Goal: Navigation & Orientation: Find specific page/section

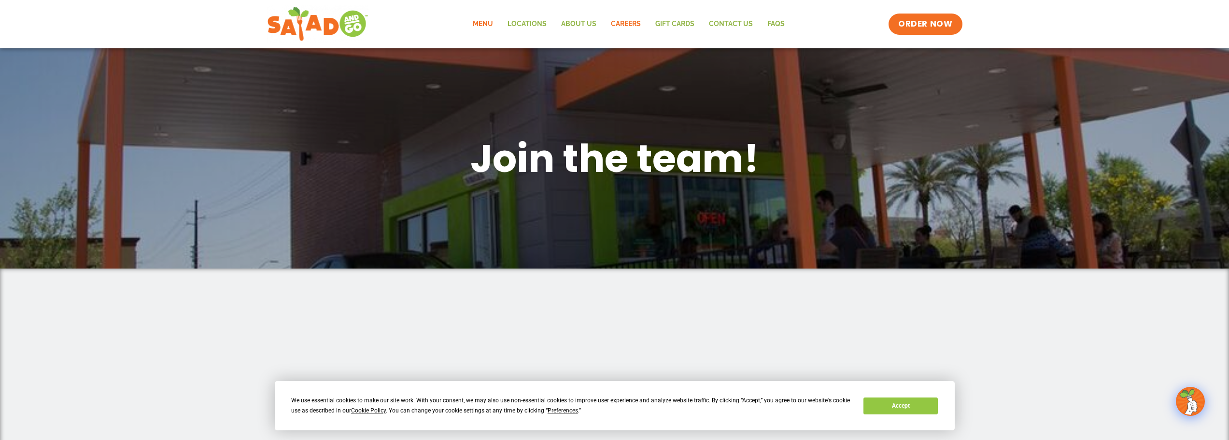
click at [479, 23] on link "Menu" at bounding box center [482, 24] width 35 height 22
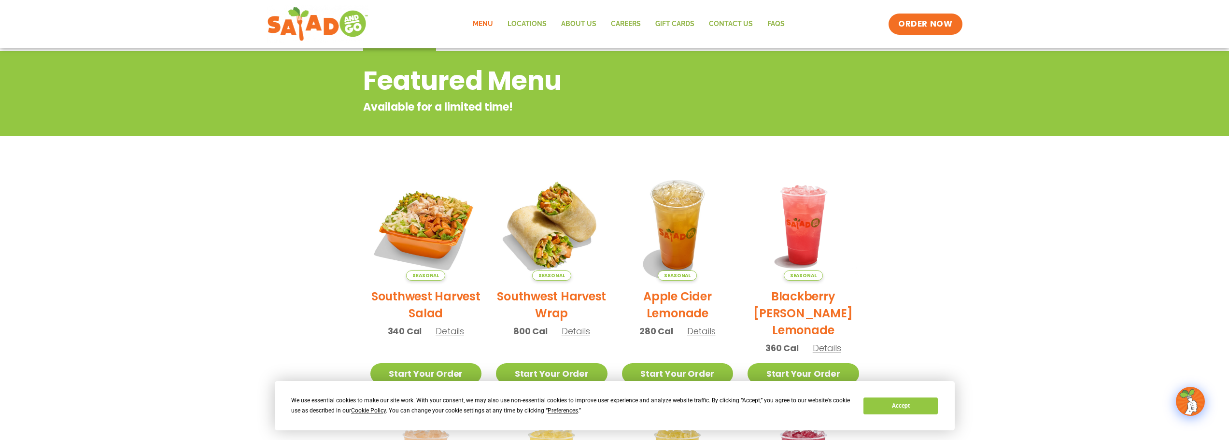
scroll to position [72, 0]
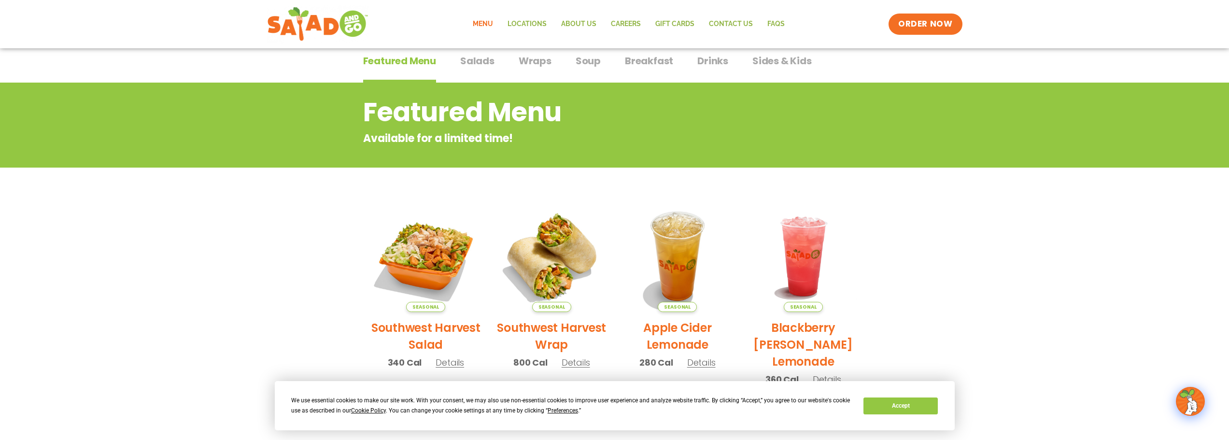
click at [470, 61] on span "Salads" at bounding box center [477, 61] width 34 height 14
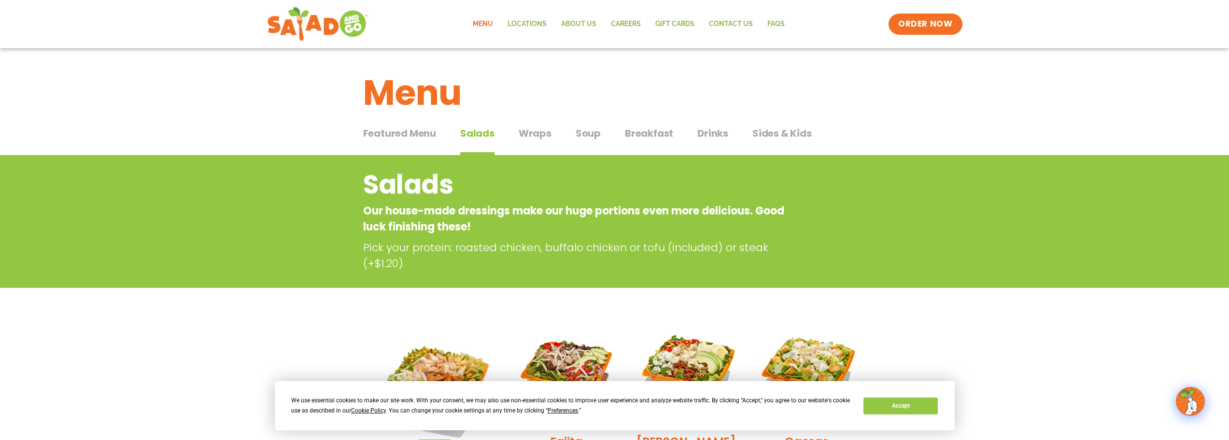
click at [532, 129] on span "Wraps" at bounding box center [534, 133] width 33 height 14
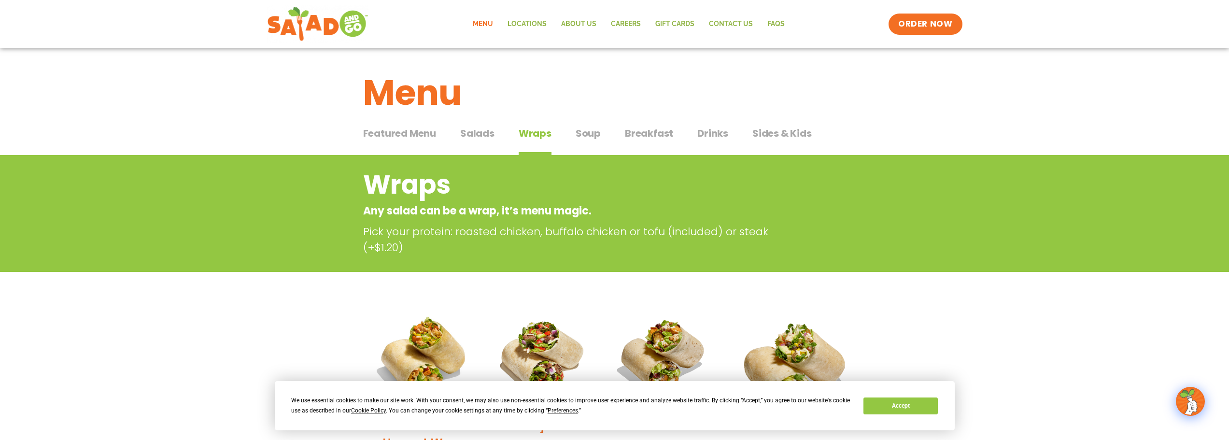
click at [584, 129] on span "Soup" at bounding box center [587, 133] width 25 height 14
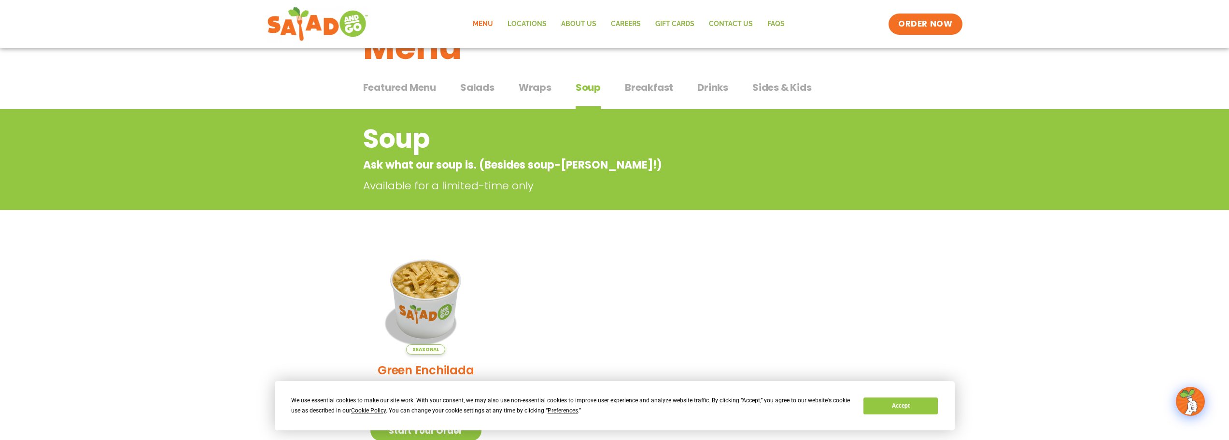
scroll to position [46, 0]
click at [643, 85] on span "Breakfast" at bounding box center [649, 87] width 48 height 14
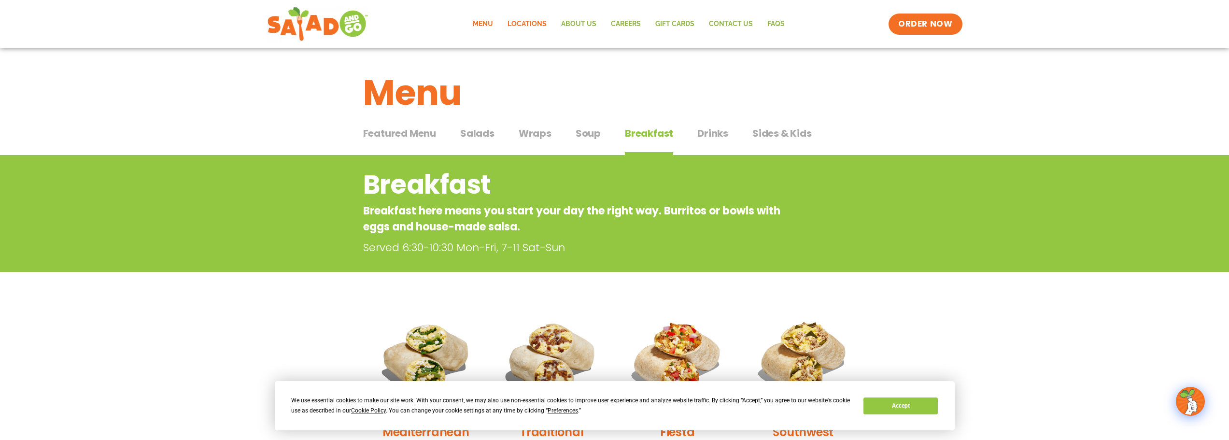
click at [527, 19] on link "Locations" at bounding box center [527, 24] width 54 height 22
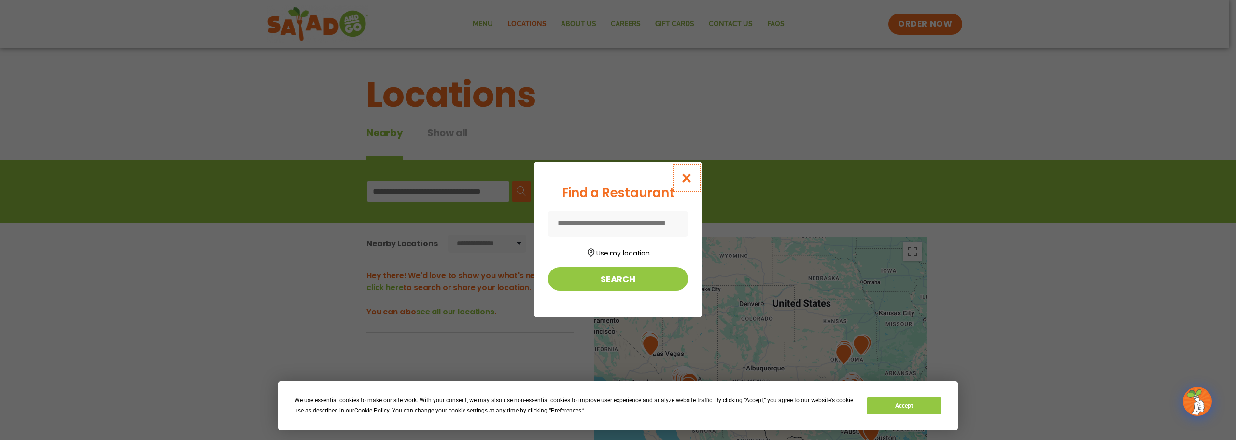
click at [689, 177] on icon "Close modal" at bounding box center [687, 178] width 12 height 10
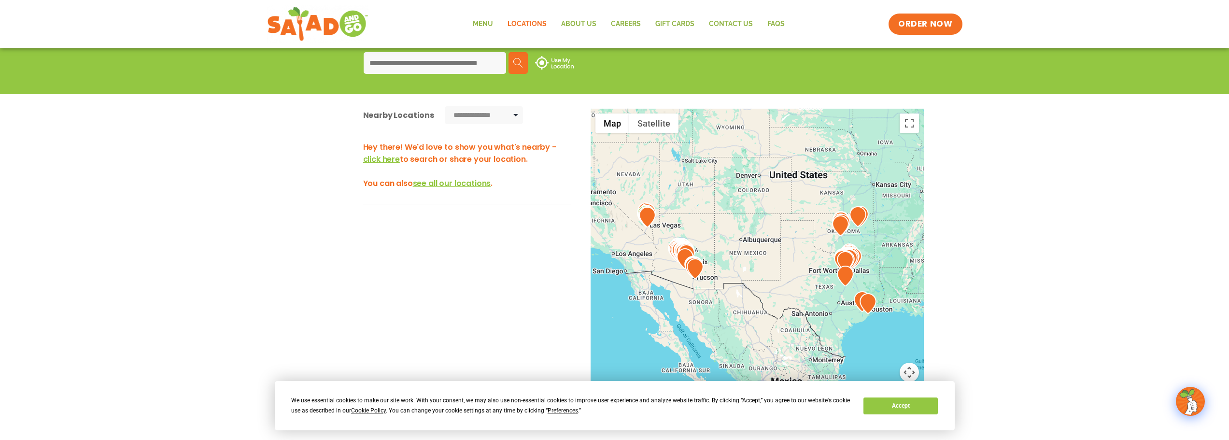
scroll to position [127, 0]
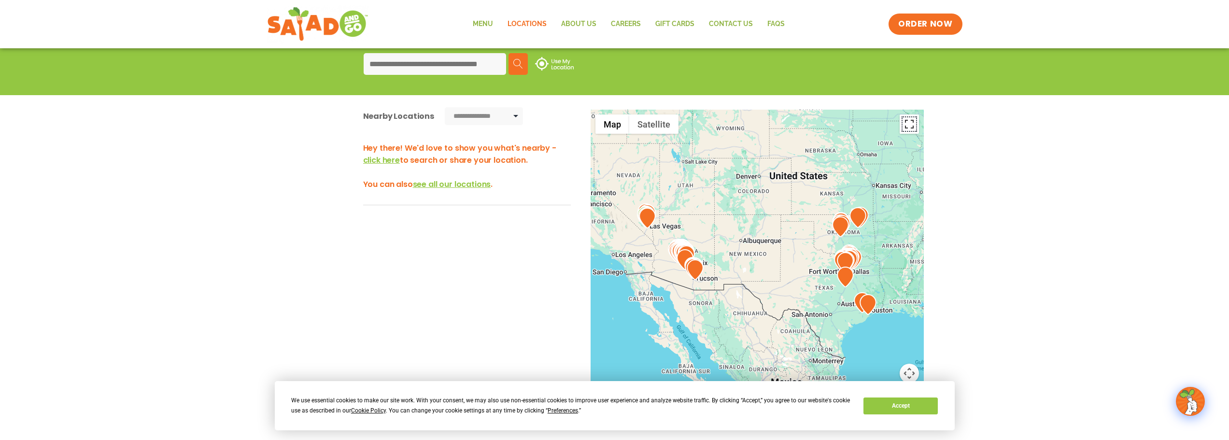
click at [908, 122] on button "Toggle fullscreen view" at bounding box center [908, 123] width 19 height 19
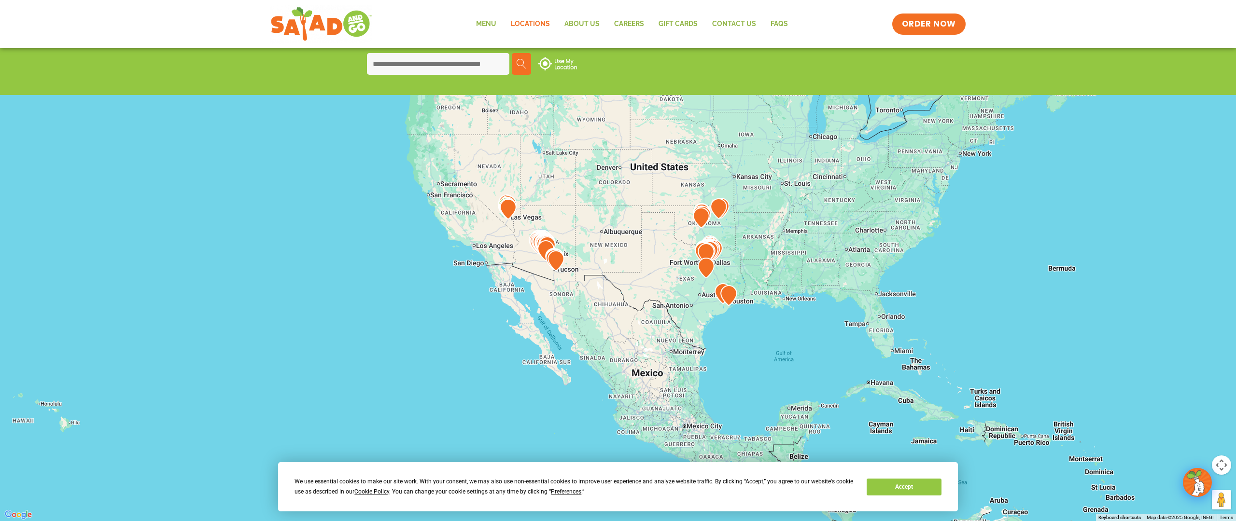
click at [1220, 16] on button "Toggle fullscreen view" at bounding box center [1221, 14] width 19 height 19
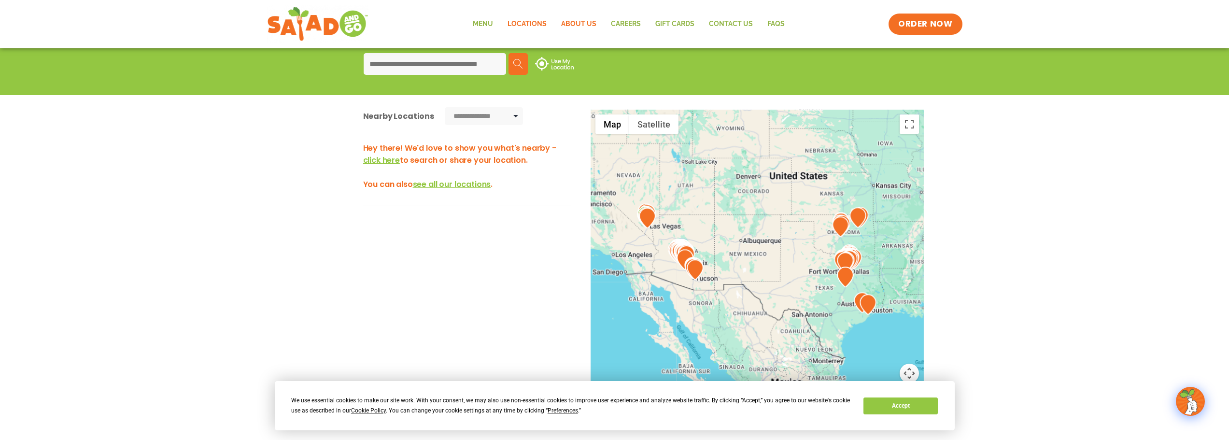
click at [578, 21] on link "About Us" at bounding box center [579, 24] width 50 height 22
